Goal: Find specific fact: Find specific fact

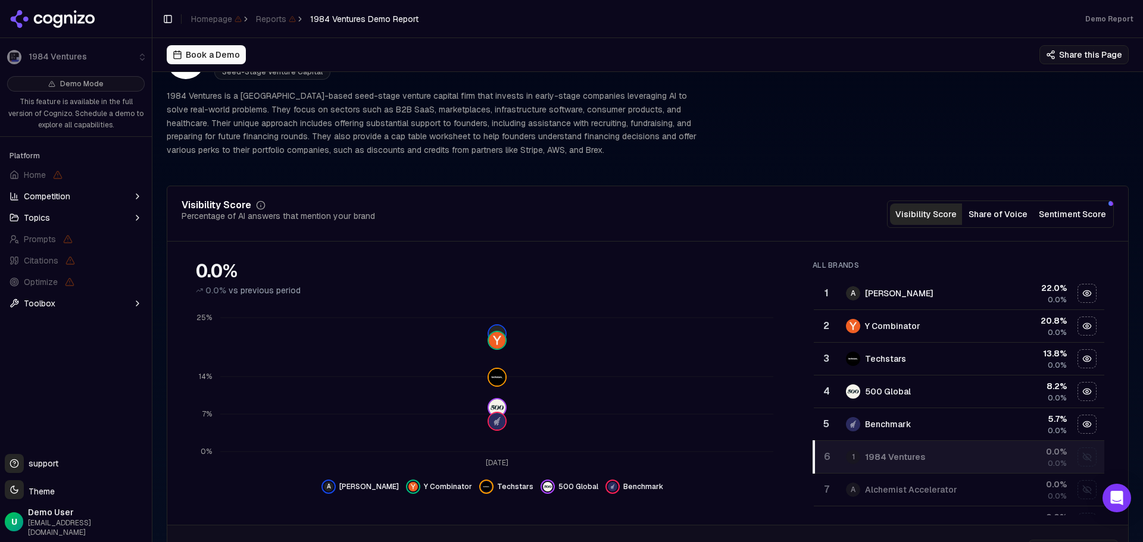
scroll to position [60, 0]
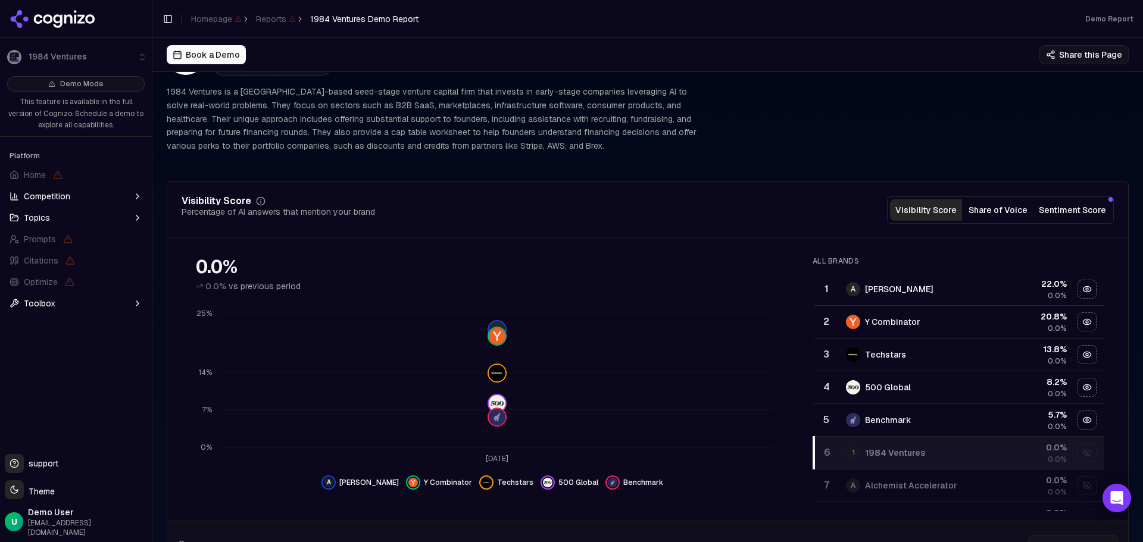
click at [710, 153] on div "1984 Ventures Seed-Stage Venture Capital 1984 Ventures is a [GEOGRAPHIC_DATA]-b…" at bounding box center [648, 95] width 962 height 136
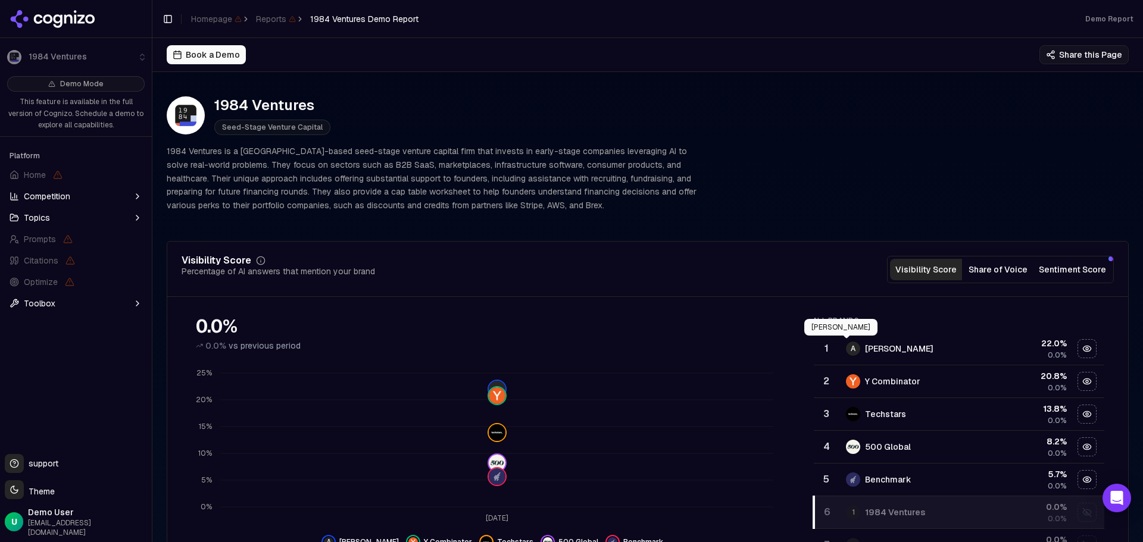
click at [846, 345] on span "A" at bounding box center [853, 349] width 14 height 14
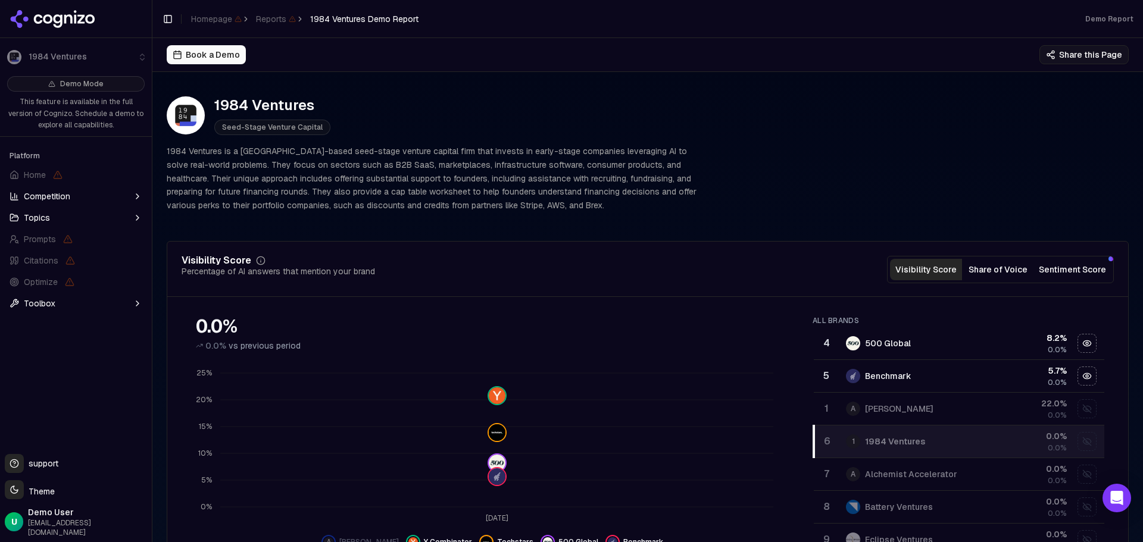
scroll to position [36, 0]
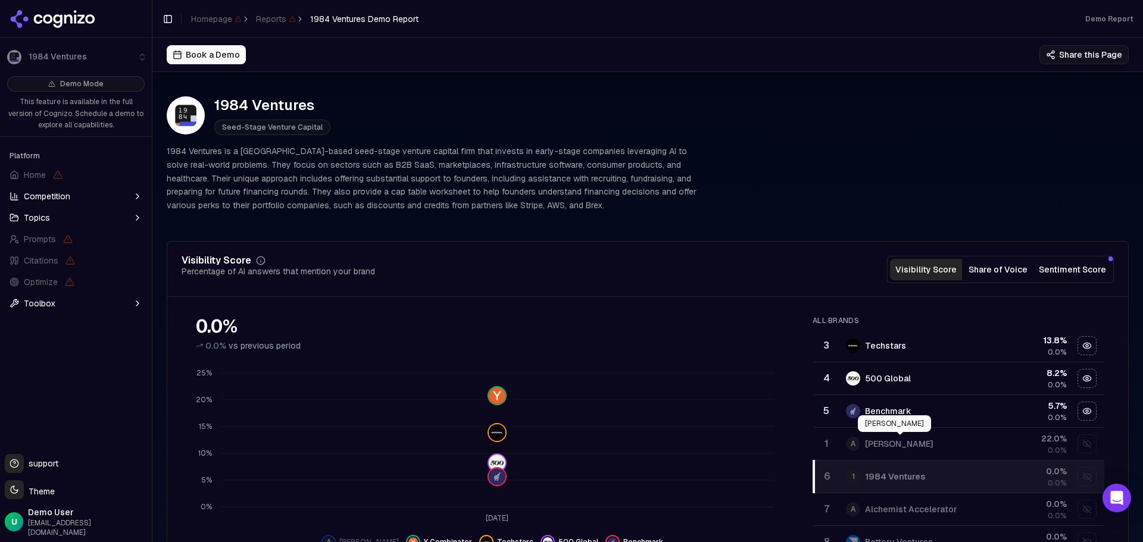
click at [931, 443] on div "[PERSON_NAME]" at bounding box center [899, 444] width 68 height 12
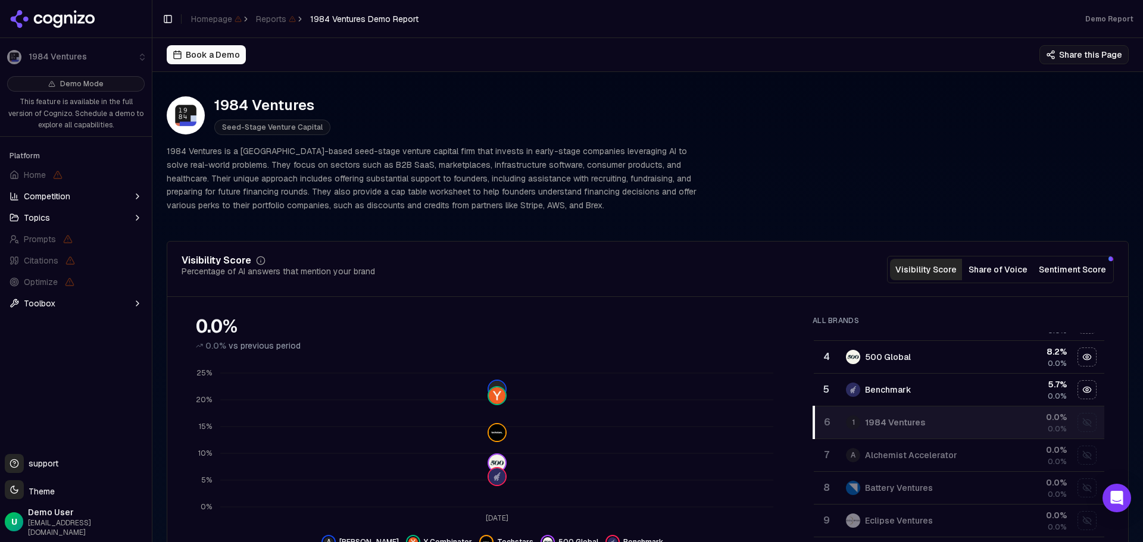
scroll to position [95, 0]
click at [1048, 454] on span "0.0%" at bounding box center [1057, 457] width 19 height 10
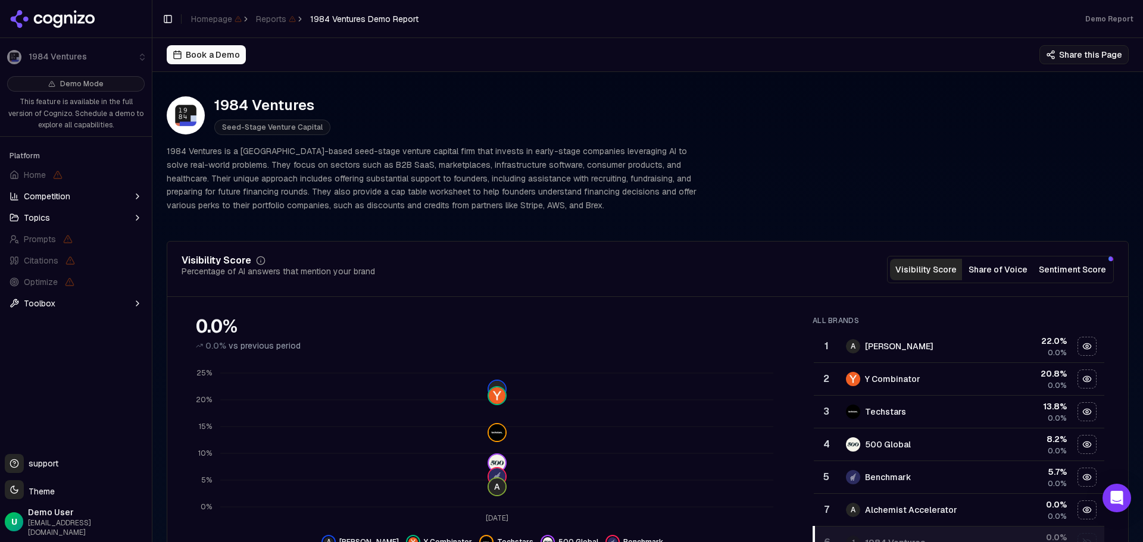
scroll to position [0, 0]
drag, startPoint x: 955, startPoint y: 348, endPoint x: 860, endPoint y: 352, distance: 94.7
click at [860, 352] on div "A Andreessen Horowitz" at bounding box center [914, 349] width 136 height 14
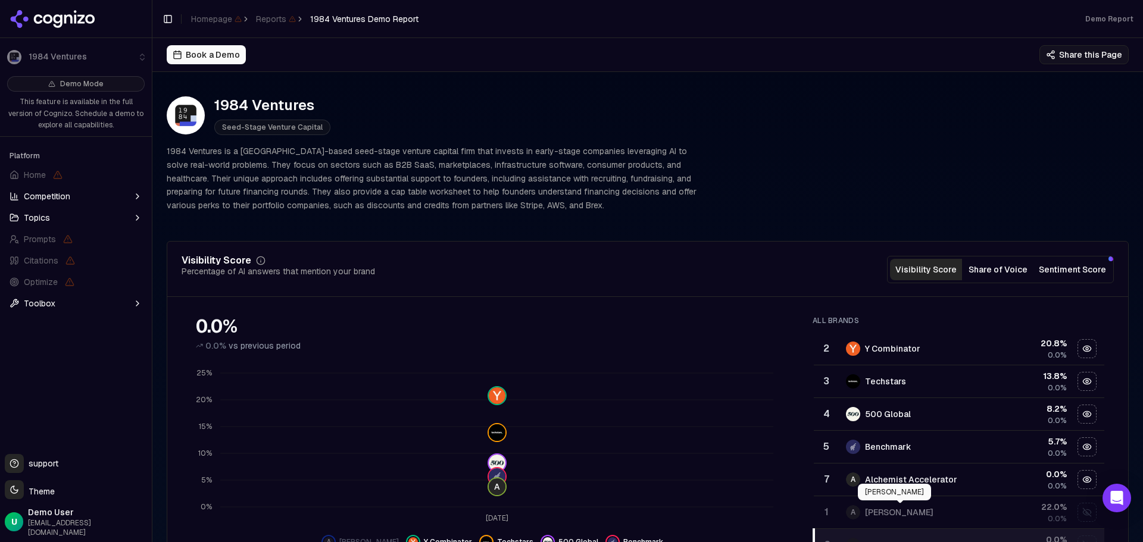
copy div "[PERSON_NAME]"
drag, startPoint x: 957, startPoint y: 507, endPoint x: 857, endPoint y: 512, distance: 100.1
click at [857, 512] on div "A Andreessen Horowitz" at bounding box center [914, 512] width 136 height 14
